Goal: Transaction & Acquisition: Purchase product/service

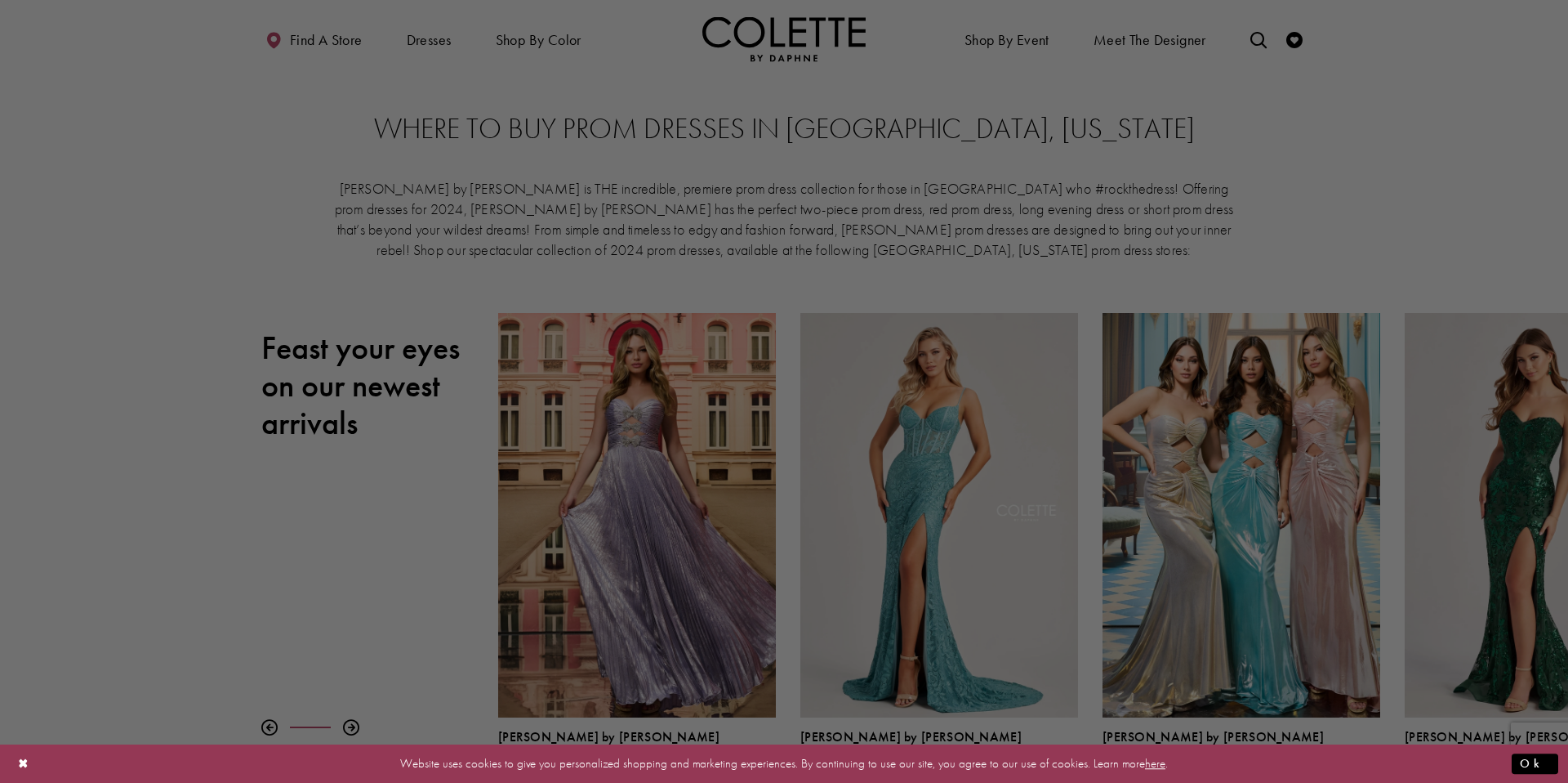
click at [430, 38] on div at bounding box center [791, 395] width 1583 height 791
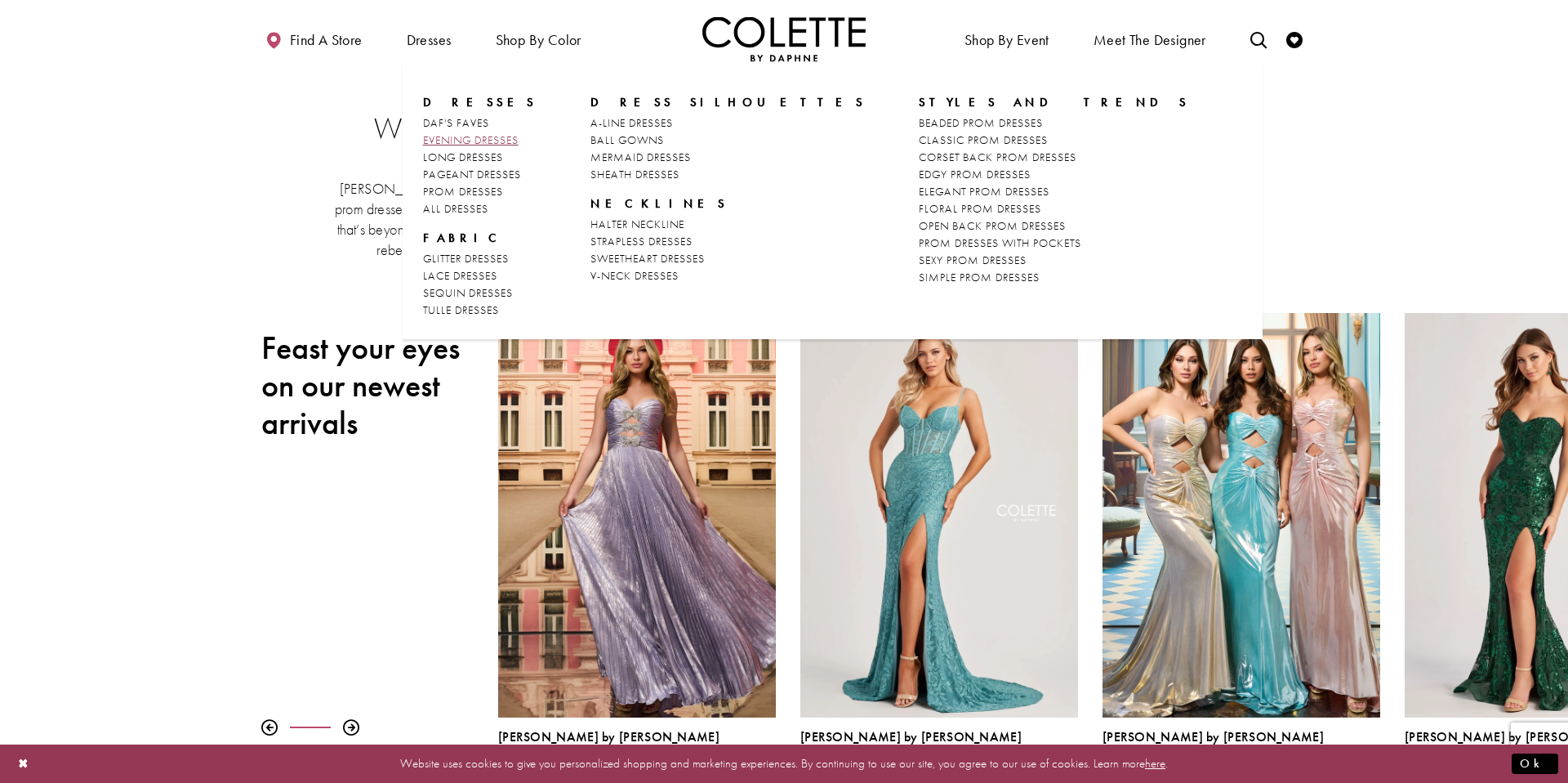
click at [447, 136] on span "EVENING DRESSES" at bounding box center [471, 139] width 96 height 15
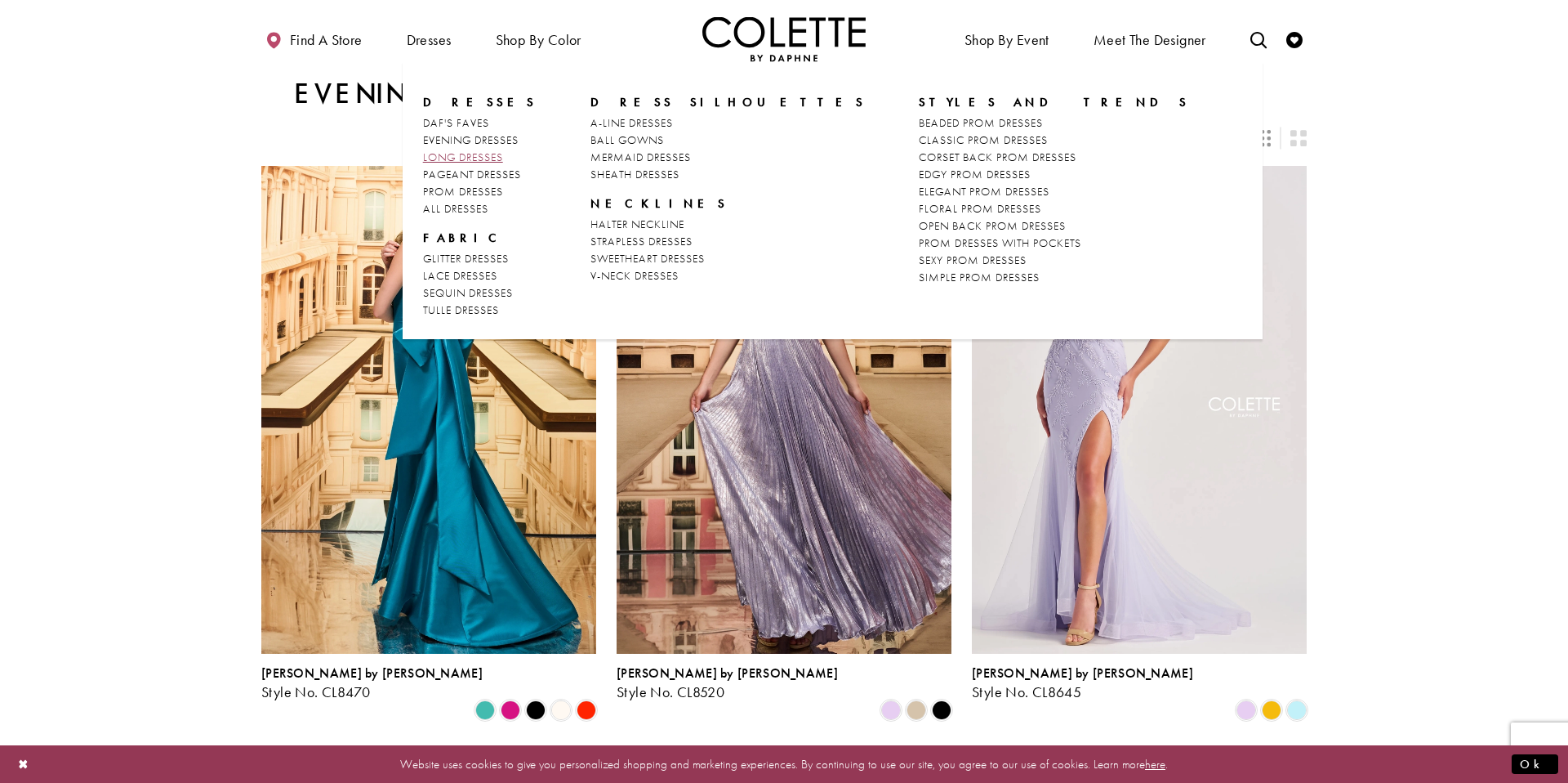
click at [452, 157] on span "LONG DRESSES" at bounding box center [463, 157] width 80 height 15
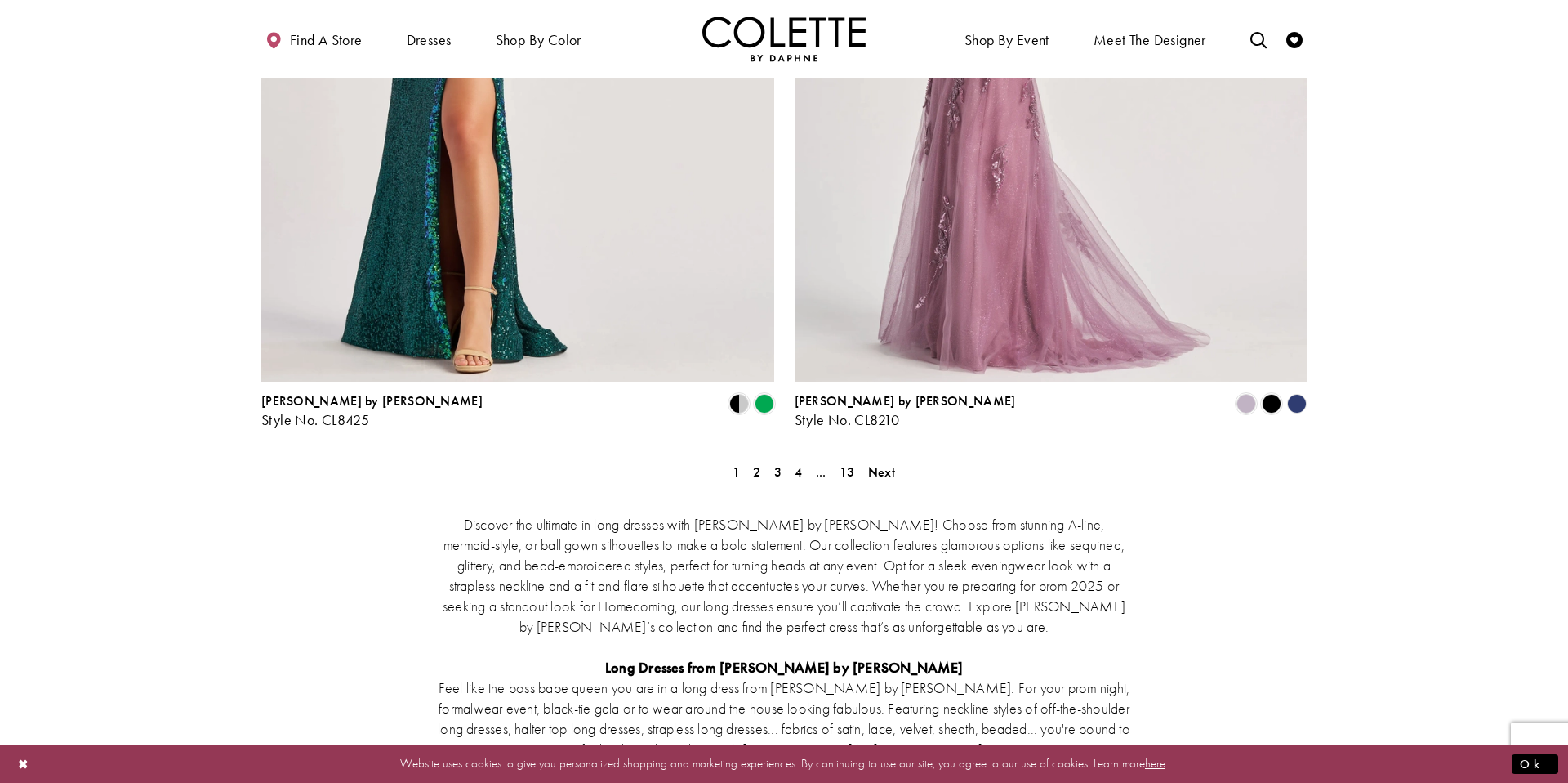
scroll to position [2941, 0]
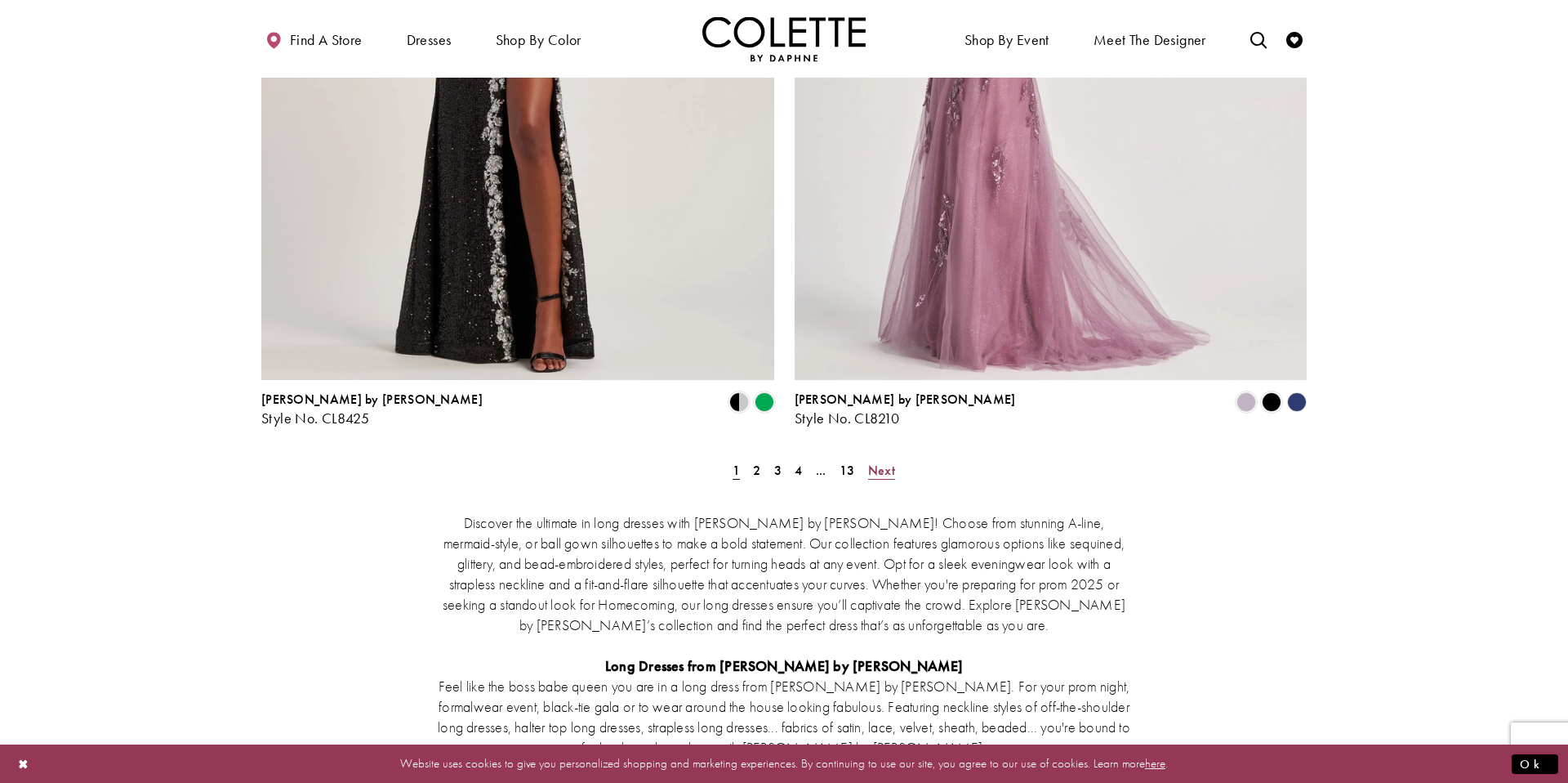
click at [869, 462] on span "Next" at bounding box center [881, 470] width 27 height 17
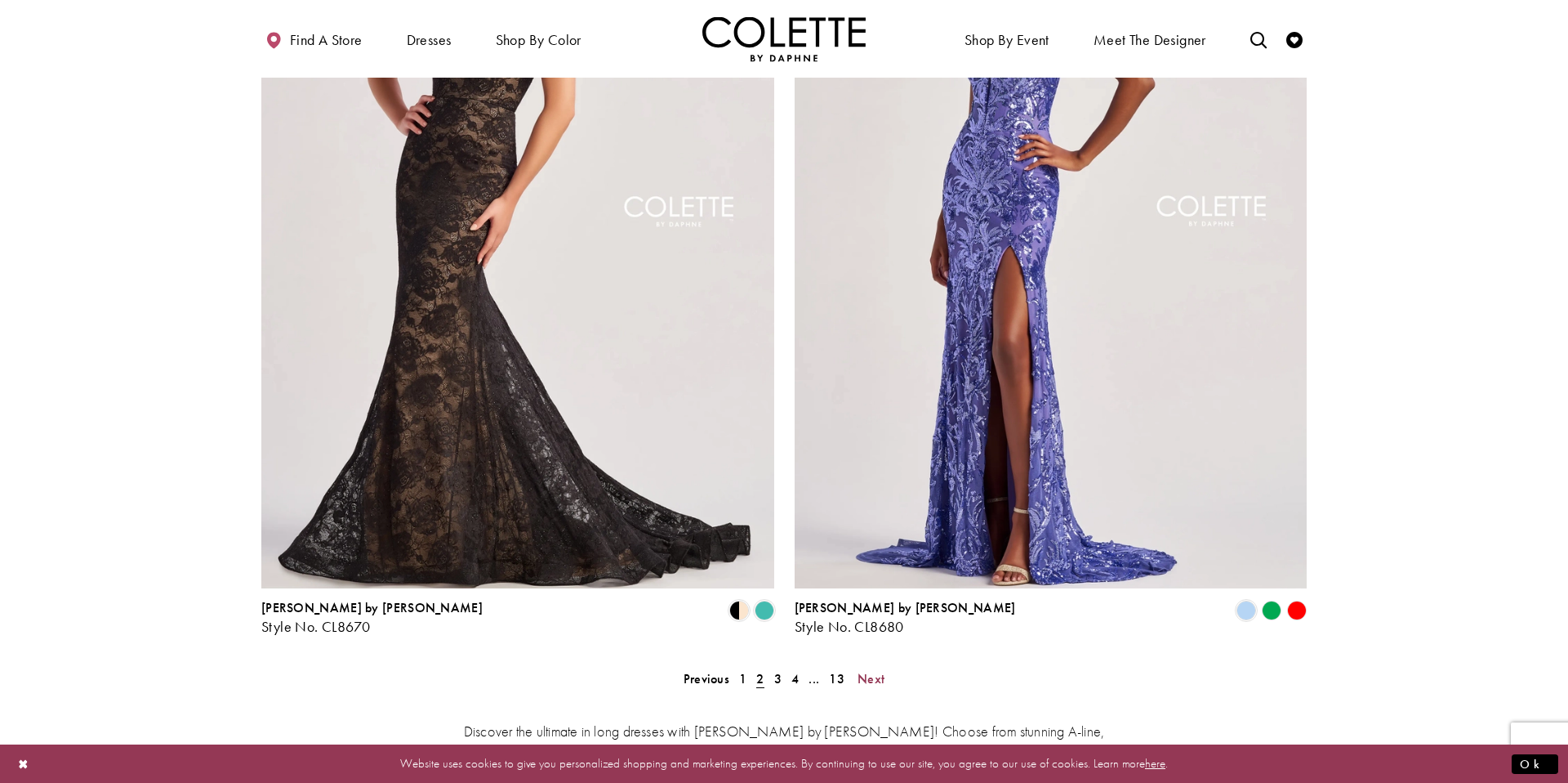
scroll to position [2734, 0]
click at [876, 669] on span "Next" at bounding box center [870, 677] width 27 height 17
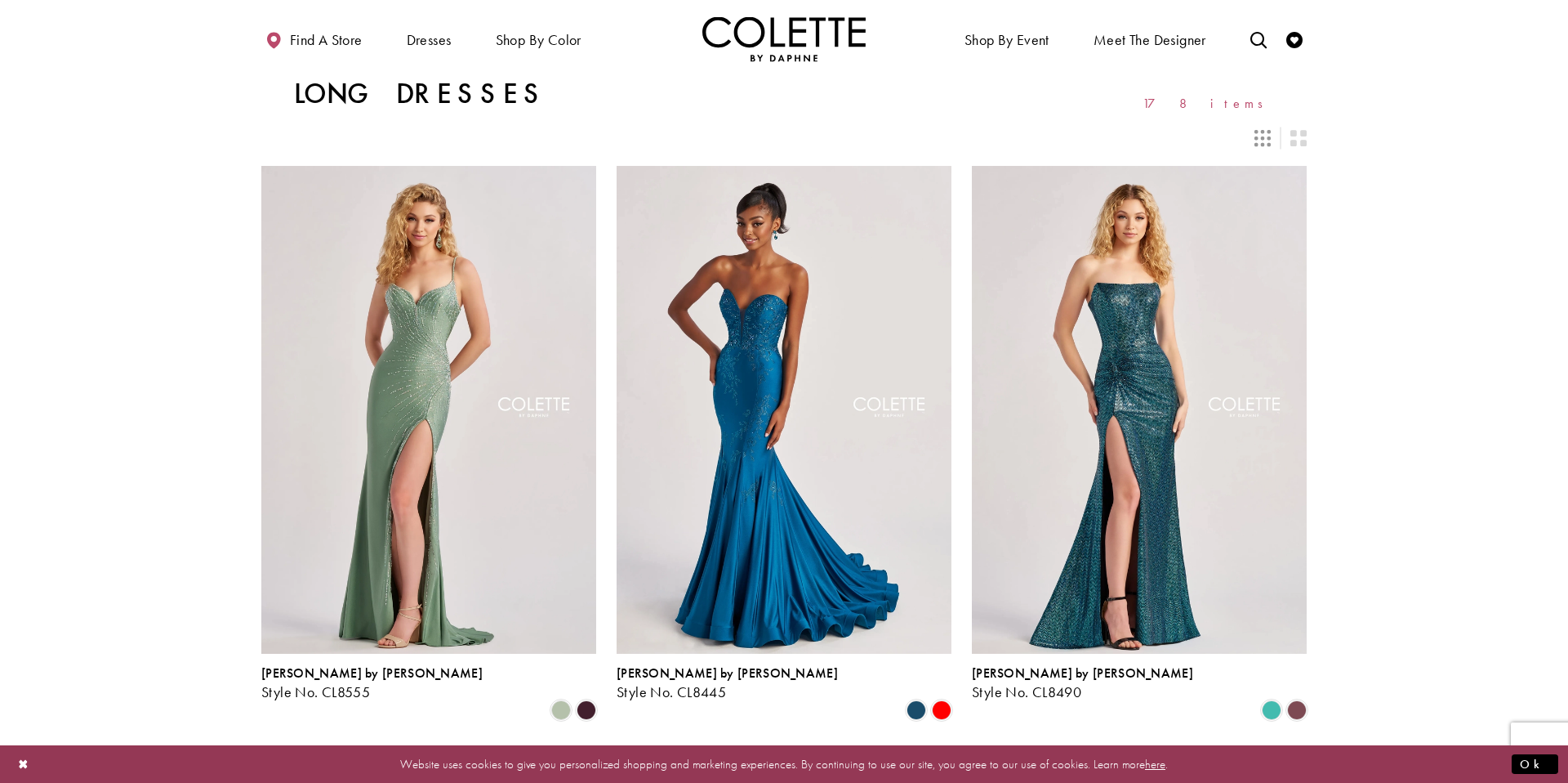
click at [777, 51] on img "Visit Home Page" at bounding box center [784, 38] width 163 height 45
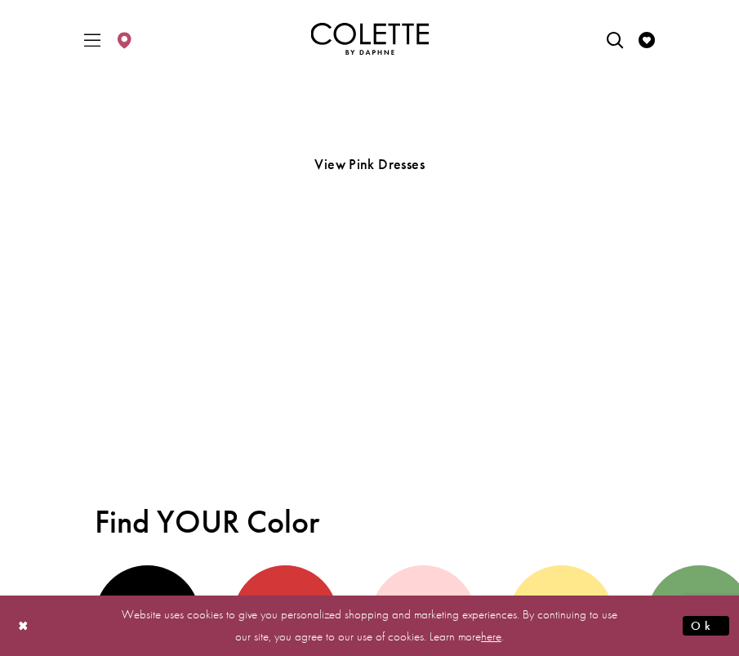
scroll to position [3328, 0]
